Goal: Task Accomplishment & Management: Manage account settings

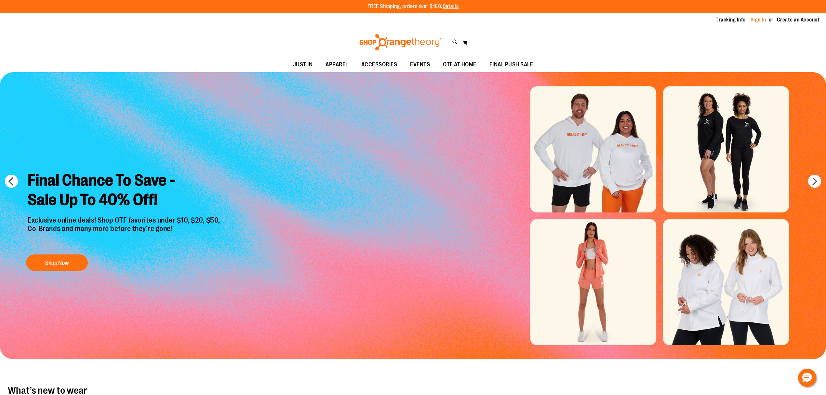
click at [761, 21] on link "Sign In" at bounding box center [759, 19] width 16 height 7
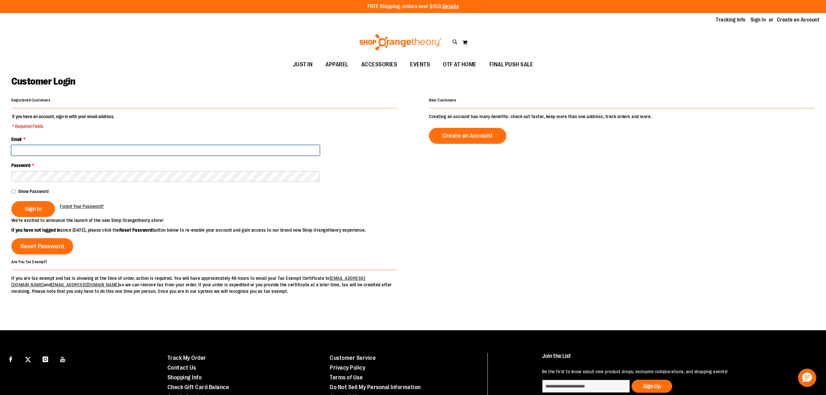
click at [220, 150] on input "Email *" at bounding box center [165, 150] width 308 height 10
type input "**********"
click at [11, 201] on button "Sign In" at bounding box center [33, 209] width 44 height 16
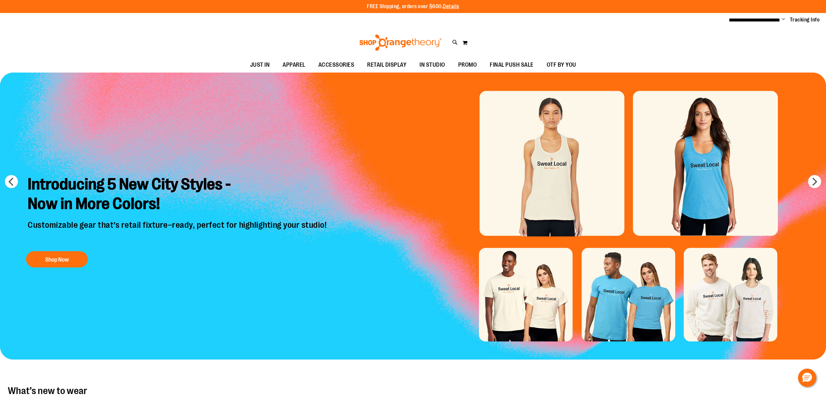
drag, startPoint x: 465, startPoint y: 44, endPoint x: 472, endPoint y: 47, distance: 7.4
click at [465, 44] on button "My Cart 0" at bounding box center [465, 42] width 6 height 10
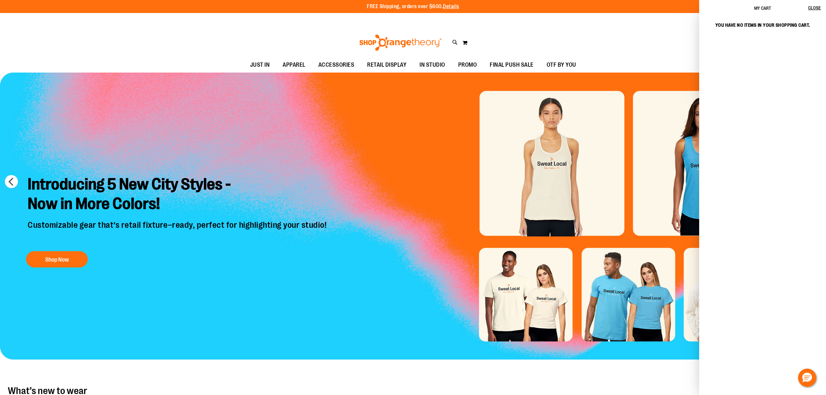
drag, startPoint x: 665, startPoint y: 42, endPoint x: 674, endPoint y: 40, distance: 9.5
click at [668, 40] on div "Toggle Nav Search Popular Suggestions Advanced Search" at bounding box center [413, 43] width 826 height 30
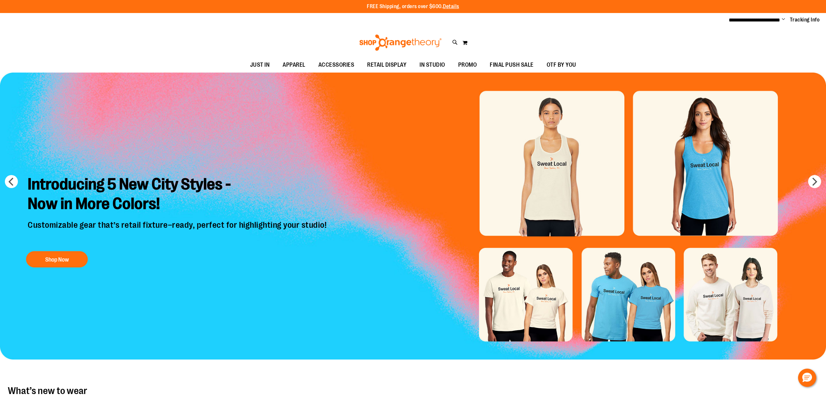
click at [182, 46] on div "Toggle Nav Search Popular Suggestions Advanced Search" at bounding box center [413, 43] width 826 height 30
